Goal: Entertainment & Leisure: Consume media (video, audio)

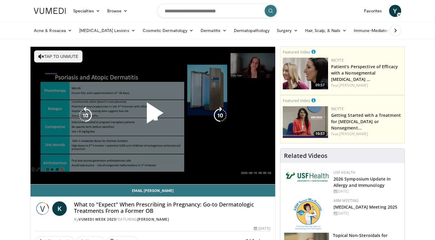
click at [60, 57] on button "Tap to unmute" at bounding box center [58, 56] width 48 height 12
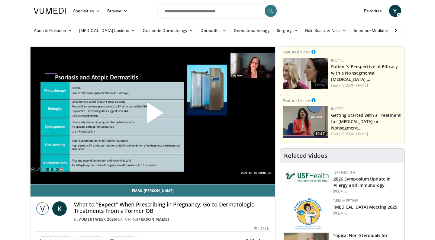
click at [153, 115] on span "Video Player" at bounding box center [153, 115] width 0 height 0
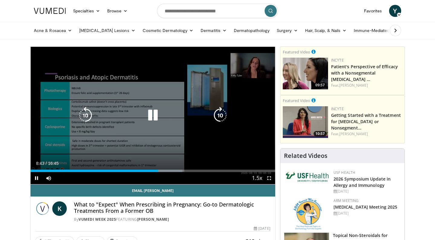
click at [87, 119] on icon "Video Player" at bounding box center [85, 115] width 17 height 17
click at [83, 114] on icon "Video Player" at bounding box center [85, 115] width 17 height 17
click at [150, 115] on icon "Video Player" at bounding box center [152, 115] width 17 height 17
